Goal: Task Accomplishment & Management: Manage account settings

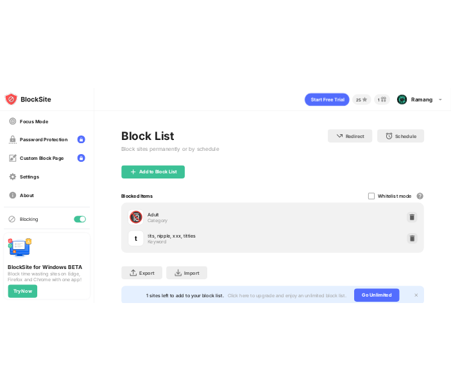
scroll to position [146, 0]
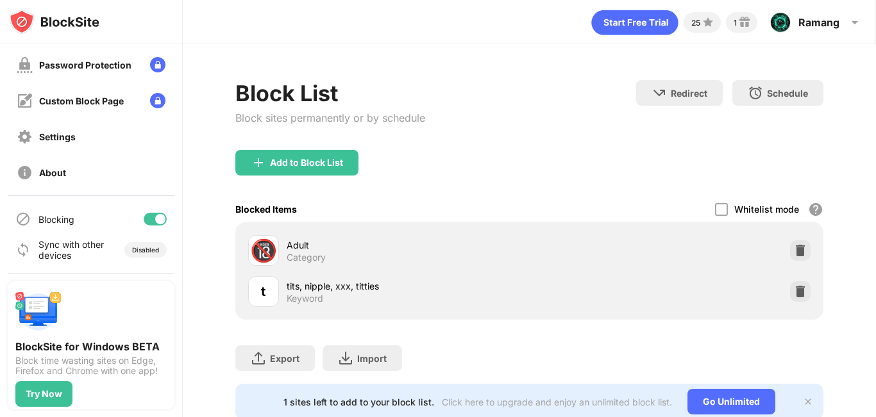
click at [145, 219] on div at bounding box center [155, 219] width 23 height 13
